Goal: Transaction & Acquisition: Purchase product/service

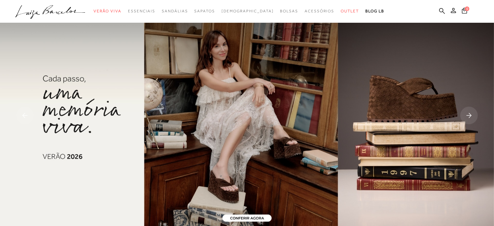
click at [438, 14] on ul ".a{fill-rule:evenodd;} Verão Viva Em alta Favoritos das Influenciadoras Apostas…" at bounding box center [242, 11] width 454 height 12
click at [439, 11] on icon at bounding box center [442, 11] width 6 height 6
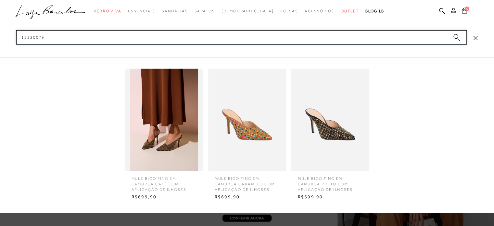
type input "13320079"
click at [354, 120] on img at bounding box center [330, 120] width 78 height 102
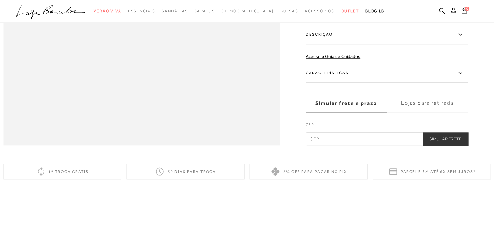
scroll to position [663, 0]
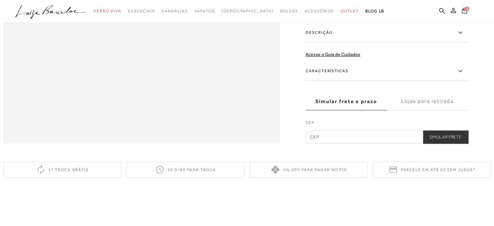
click at [395, 42] on label "Descrição" at bounding box center [387, 32] width 162 height 19
click at [0, 0] on input "Descrição" at bounding box center [0, 0] width 0 height 0
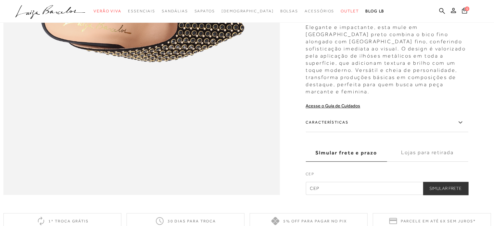
scroll to position [611, 0]
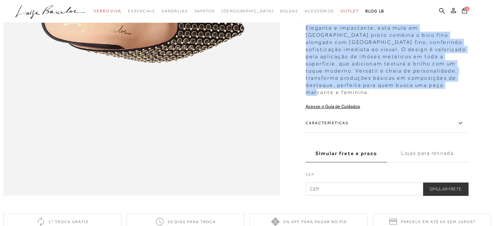
drag, startPoint x: 308, startPoint y: 47, endPoint x: 373, endPoint y: 107, distance: 88.5
click at [373, 96] on div "Elegante e impactante, esta mule em [GEOGRAPHIC_DATA] preto combina o bico fino…" at bounding box center [387, 58] width 162 height 75
copy div "Elegante e impactante, esta mule em [GEOGRAPHIC_DATA] preto combina o bico fino…"
